Goal: Book appointment/travel/reservation

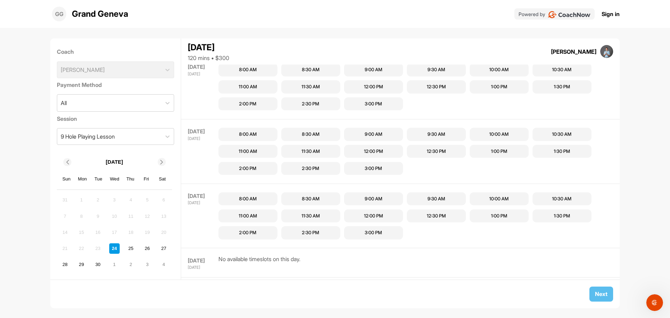
scroll to position [338, 0]
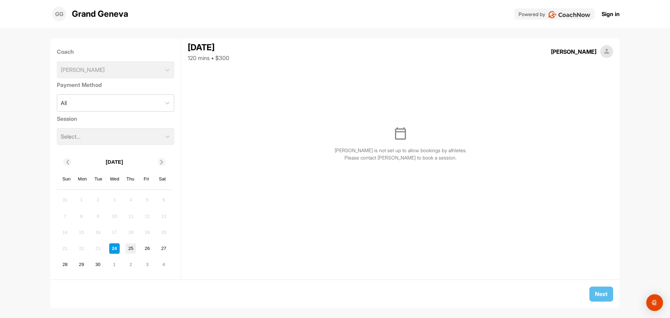
click at [132, 248] on div "25" at bounding box center [131, 248] width 10 height 10
click at [142, 246] on div "21 22 23 24 25 26 27" at bounding box center [114, 248] width 111 height 12
click at [148, 248] on div "26" at bounding box center [147, 248] width 10 height 10
click at [161, 247] on div "27" at bounding box center [163, 248] width 10 height 10
